Goal: Information Seeking & Learning: Learn about a topic

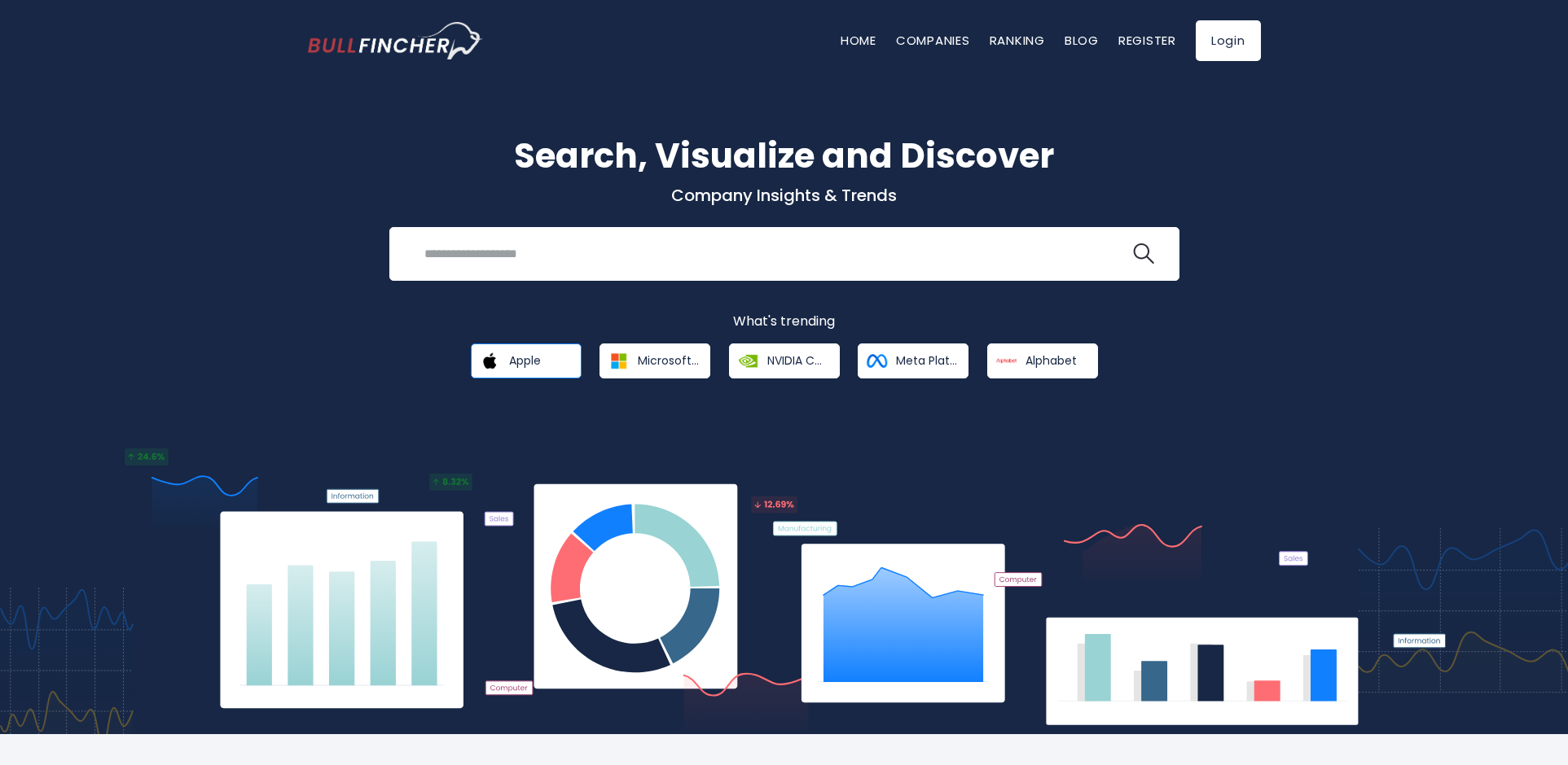
click at [523, 362] on span "Apple" at bounding box center [524, 360] width 32 height 15
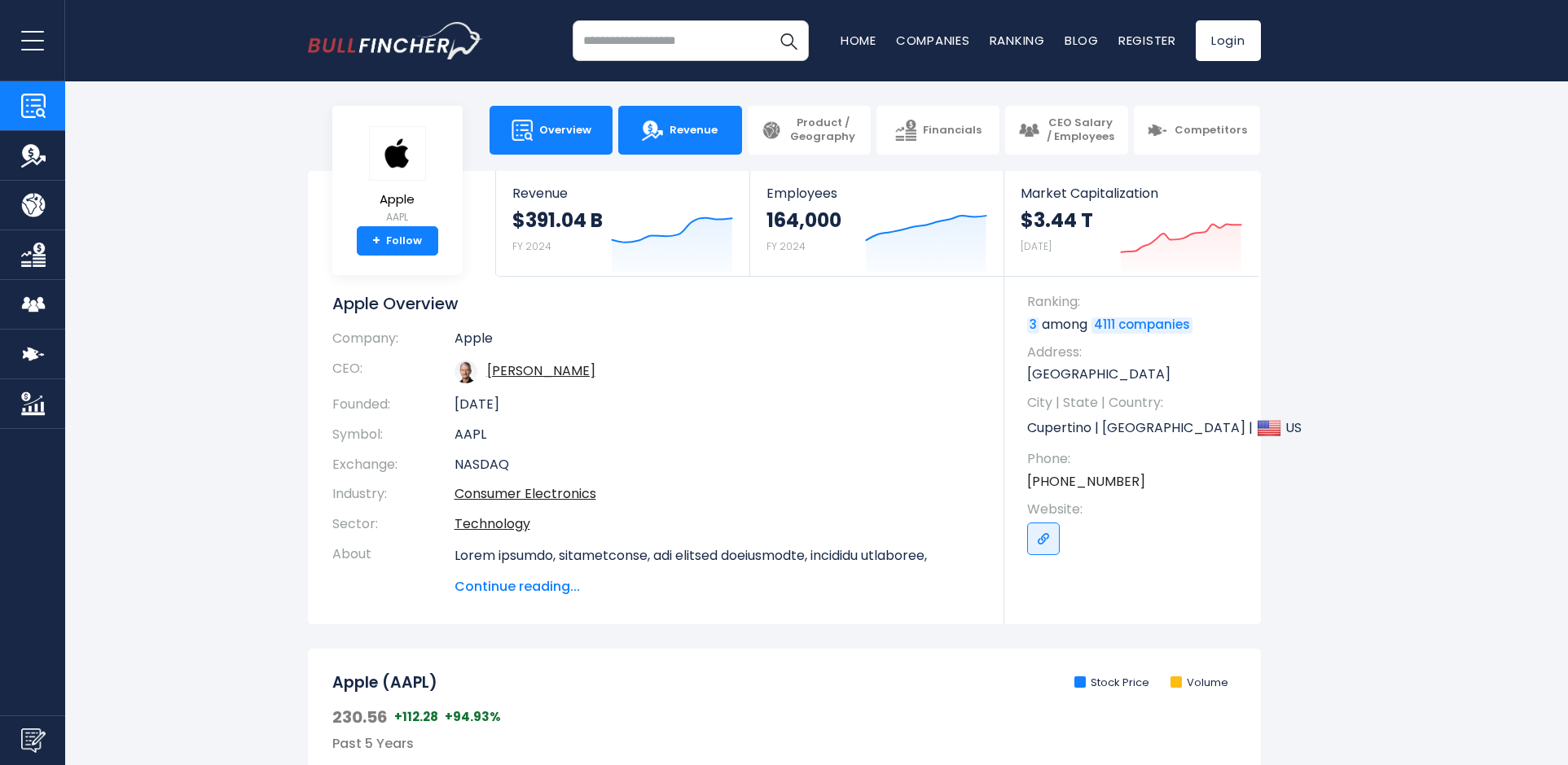
click at [677, 139] on link "Revenue" at bounding box center [680, 130] width 123 height 49
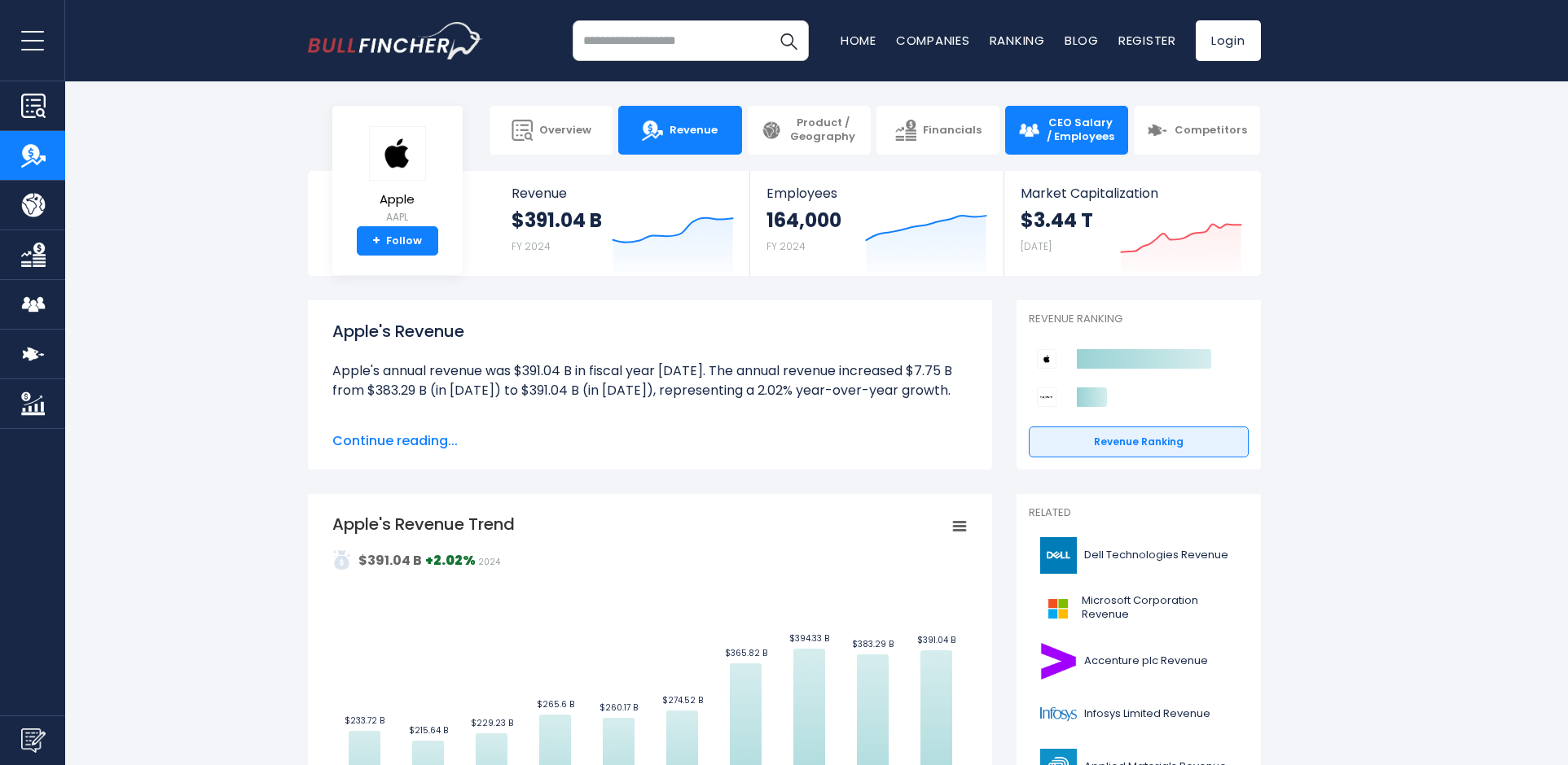
click at [1085, 120] on span "CEO Salary / Employees" at bounding box center [1080, 130] width 69 height 28
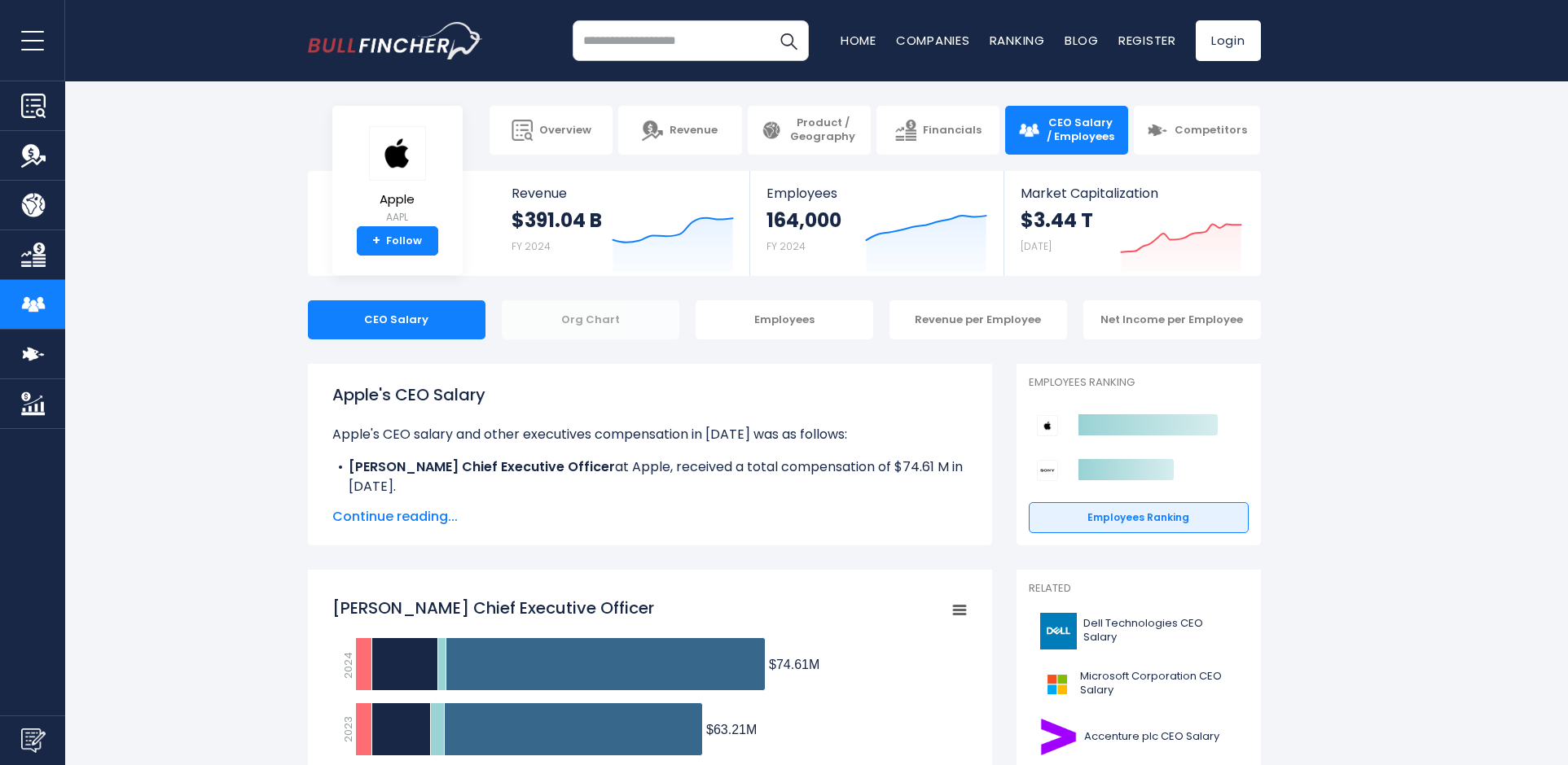
click at [599, 323] on div "Org Chart" at bounding box center [590, 320] width 178 height 39
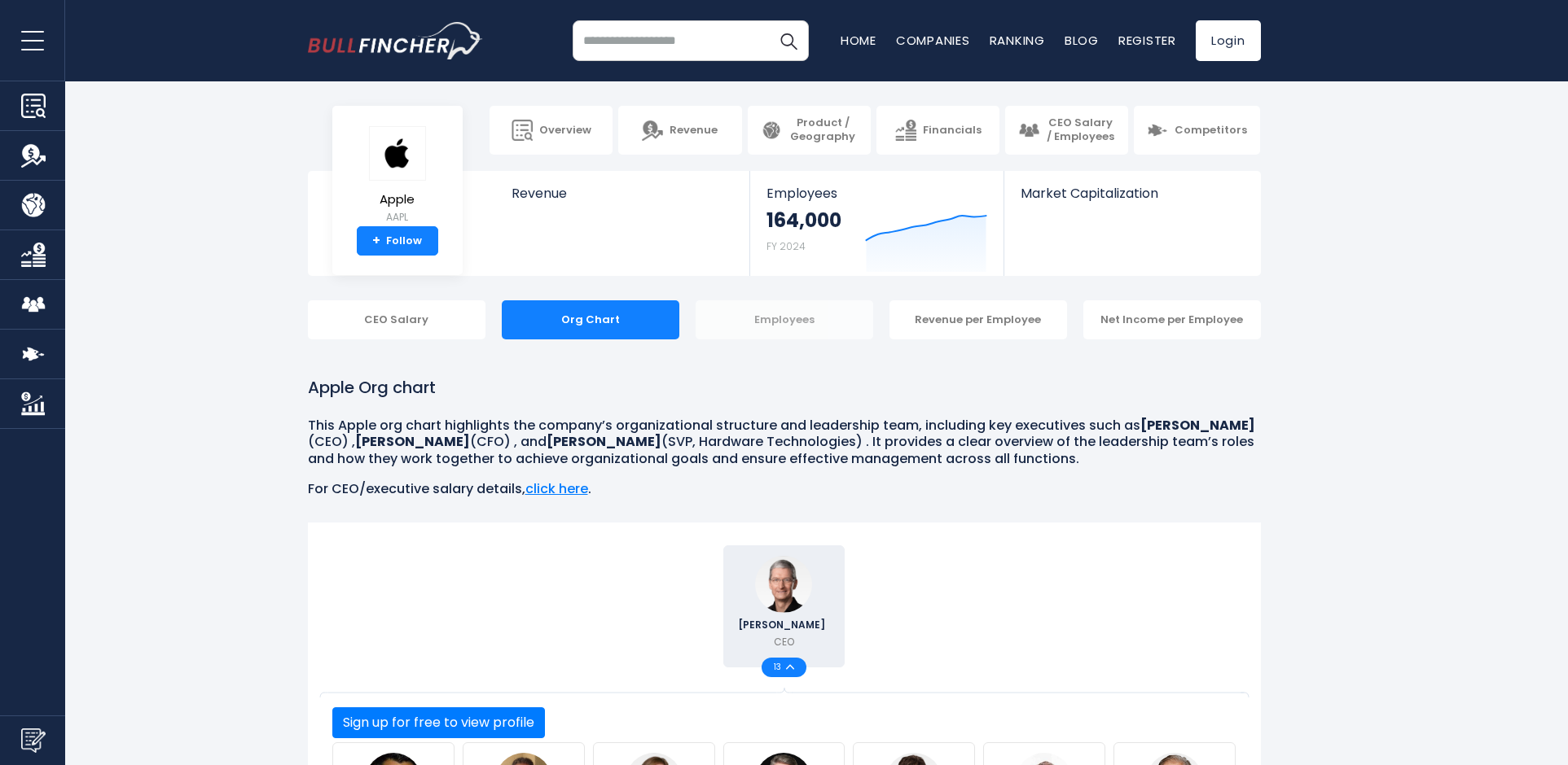
click at [771, 314] on div "Employees" at bounding box center [784, 320] width 178 height 39
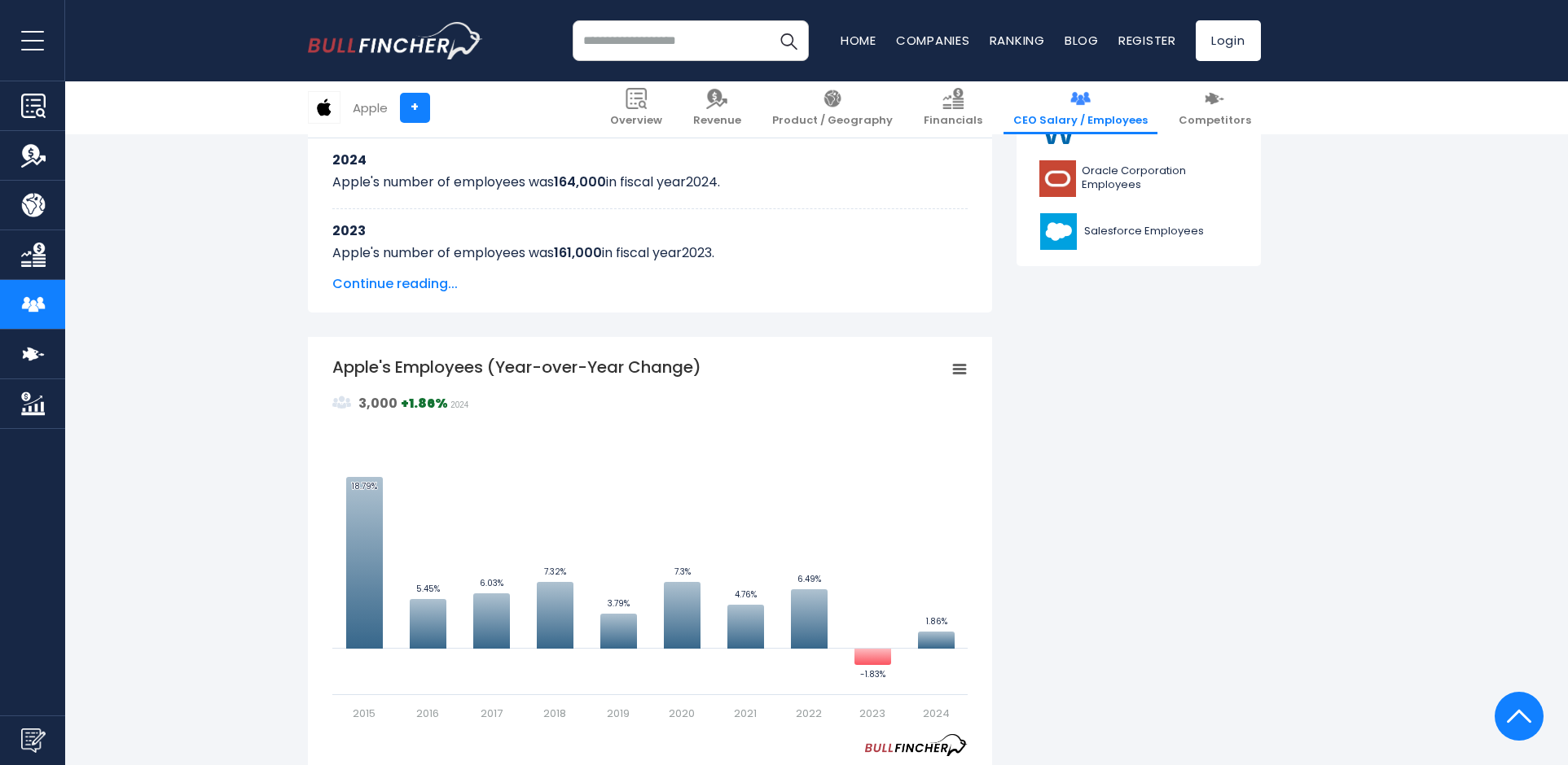
scroll to position [733, 0]
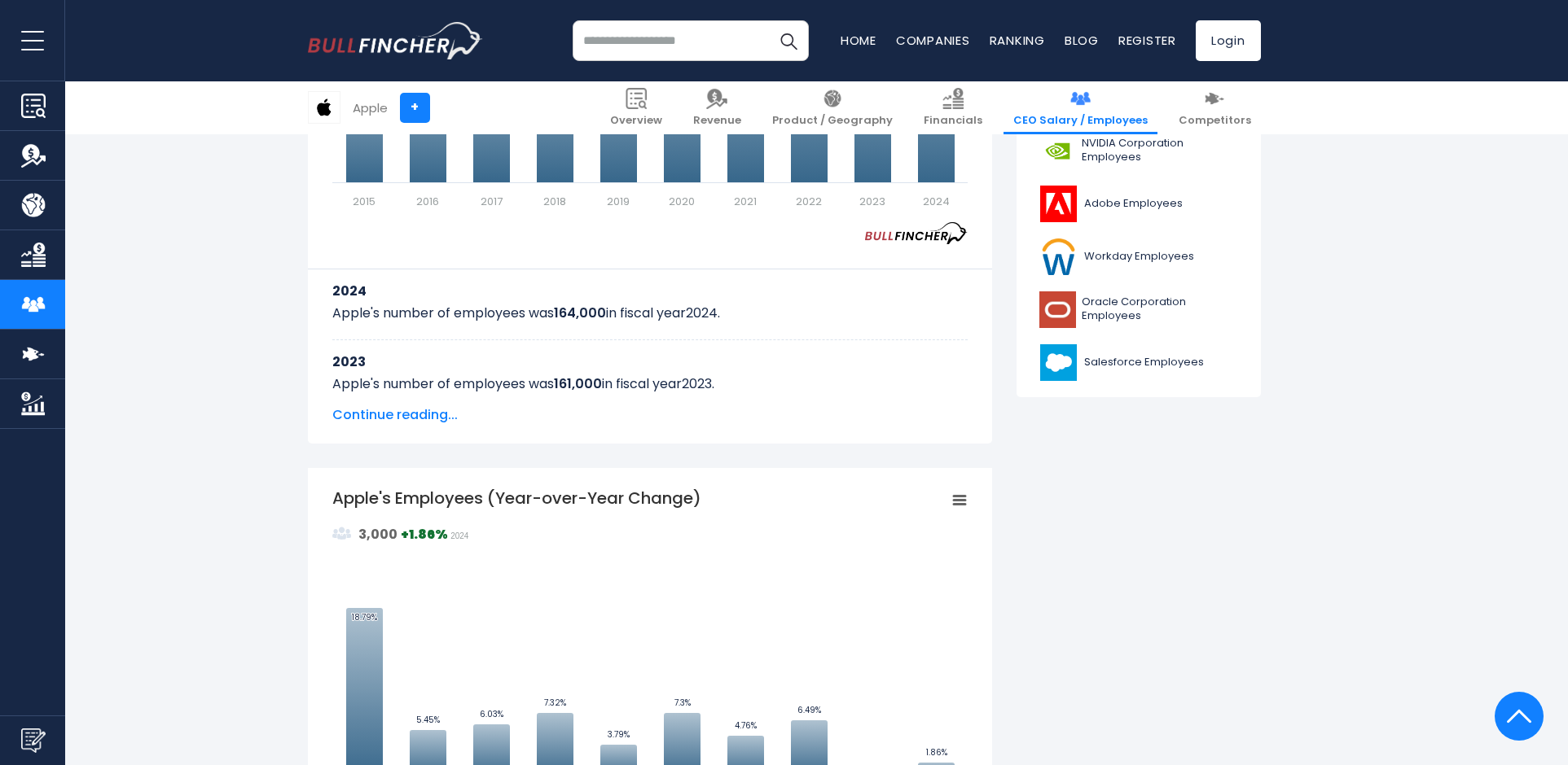
click at [417, 421] on span "Continue reading..." at bounding box center [649, 415] width 635 height 20
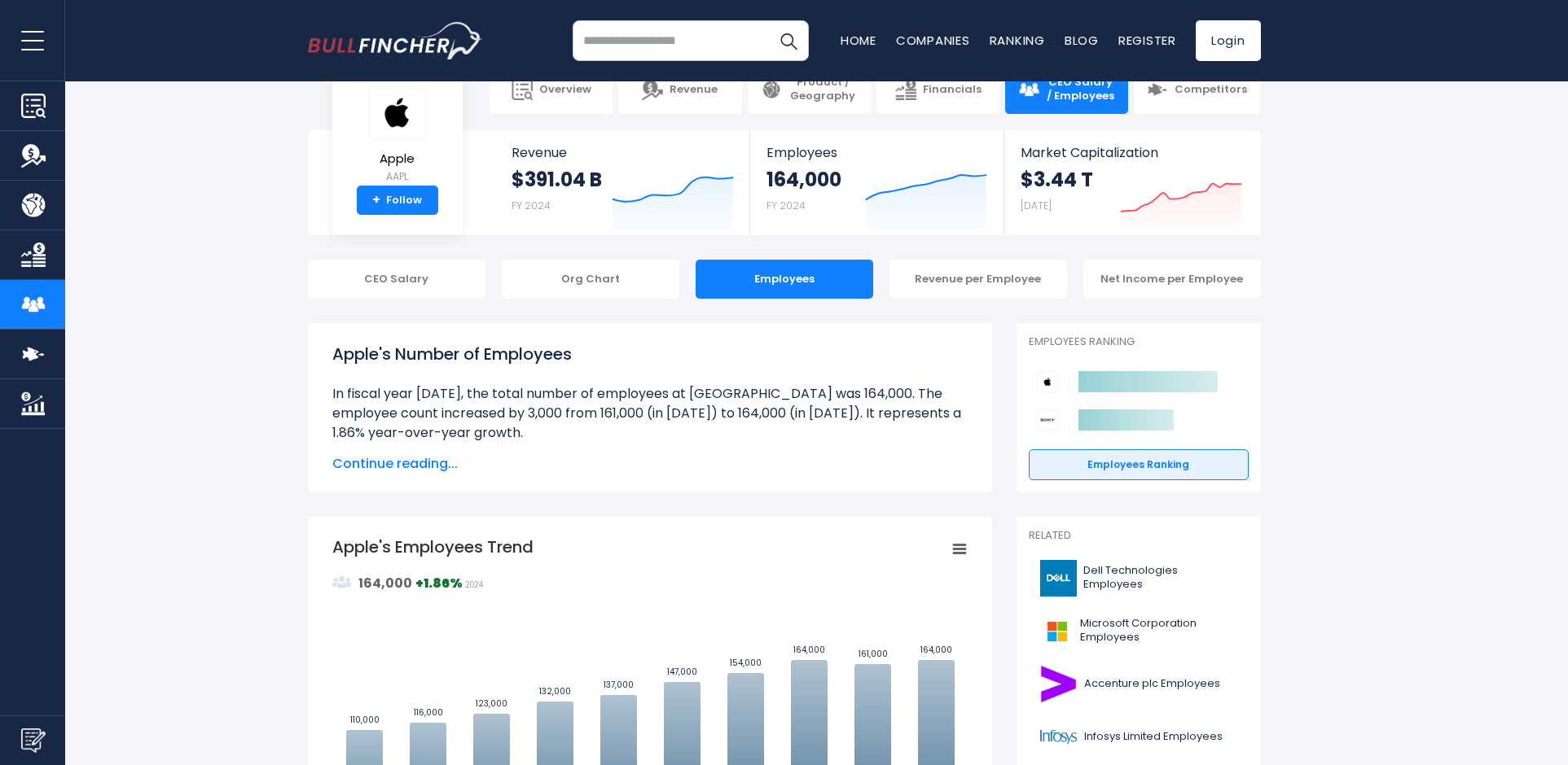
scroll to position [0, 0]
